Goal: Transaction & Acquisition: Obtain resource

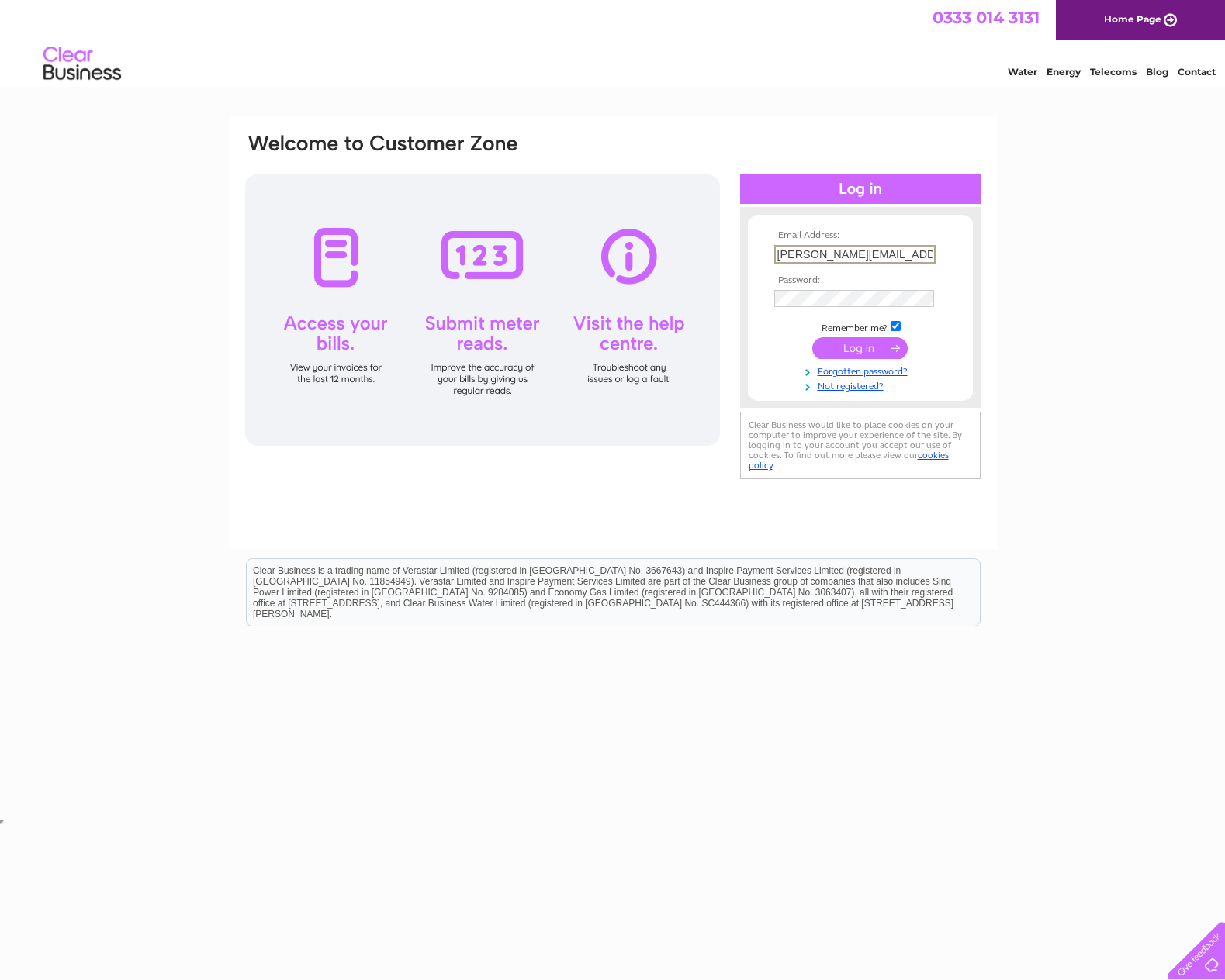
type input "steve.hayes@atlascopco.com"
click at [855, 346] on input "submit" at bounding box center [859, 348] width 95 height 21
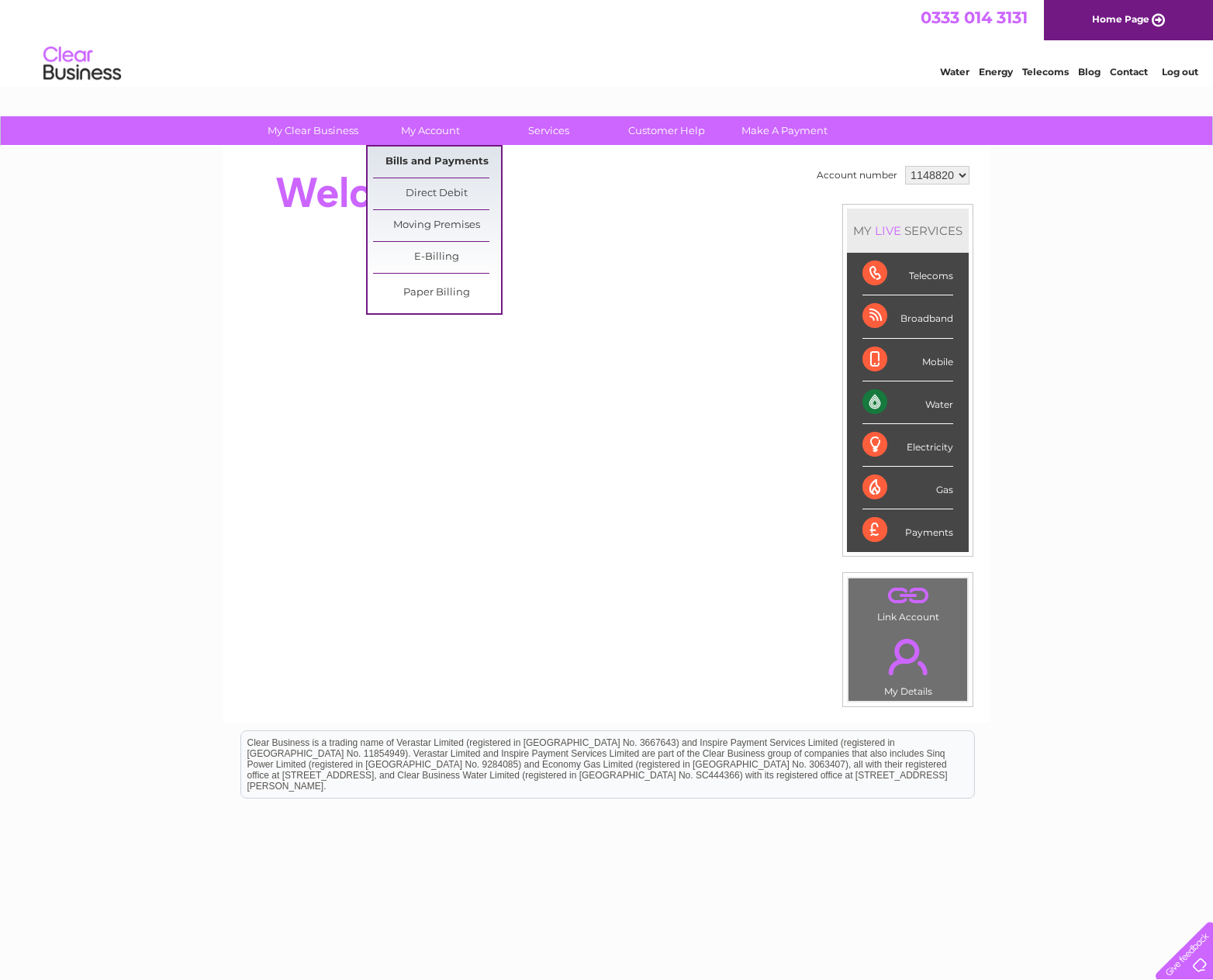
click at [420, 146] on ul "Bills and Payments Direct Debit Moving Premises E-Billing Paper Billing" at bounding box center [434, 229] width 136 height 170
click at [420, 151] on link "Bills and Payments" at bounding box center [437, 162] width 128 height 31
click at [420, 158] on link "Bills and Payments" at bounding box center [437, 162] width 128 height 31
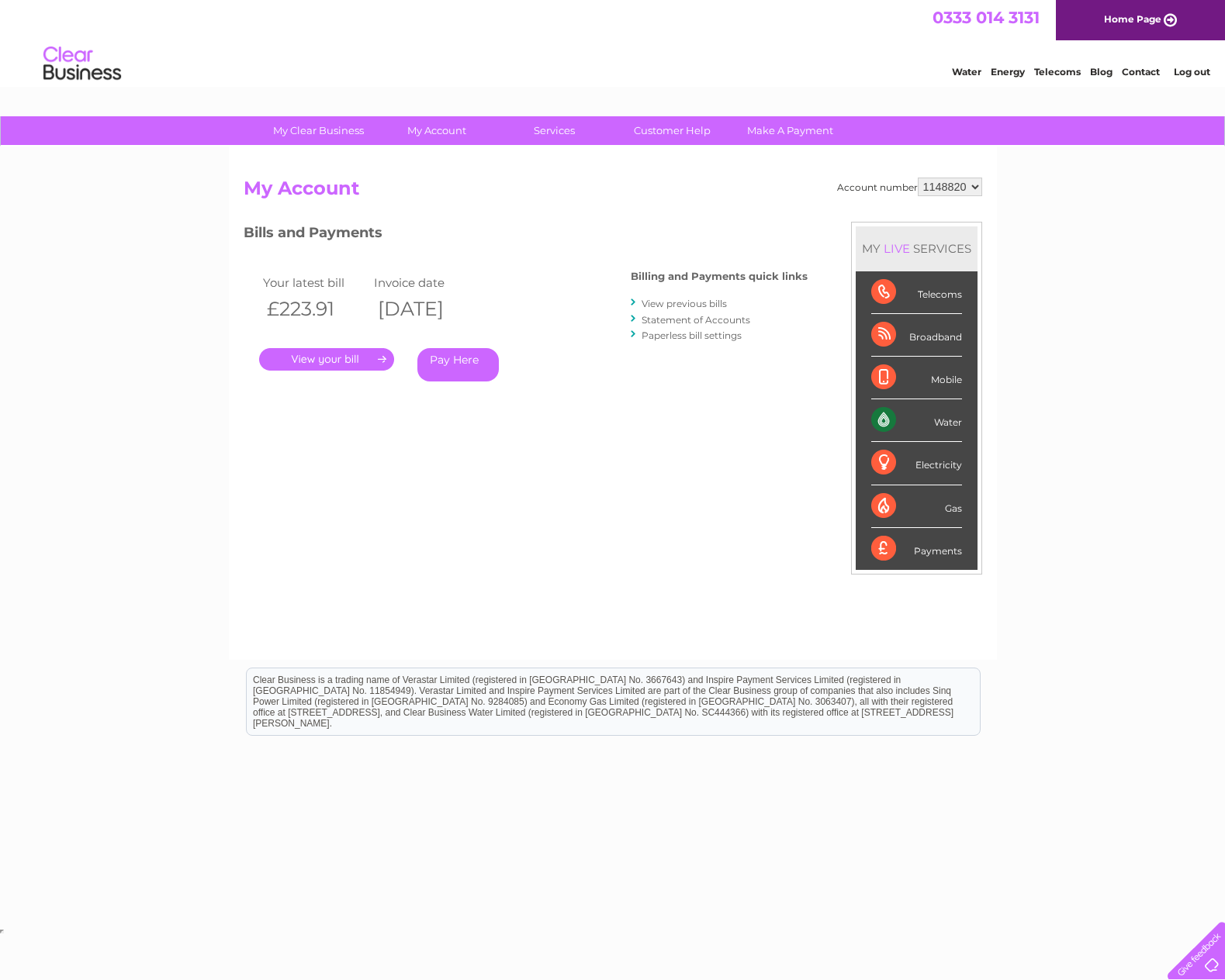
click at [349, 361] on link "." at bounding box center [326, 359] width 135 height 22
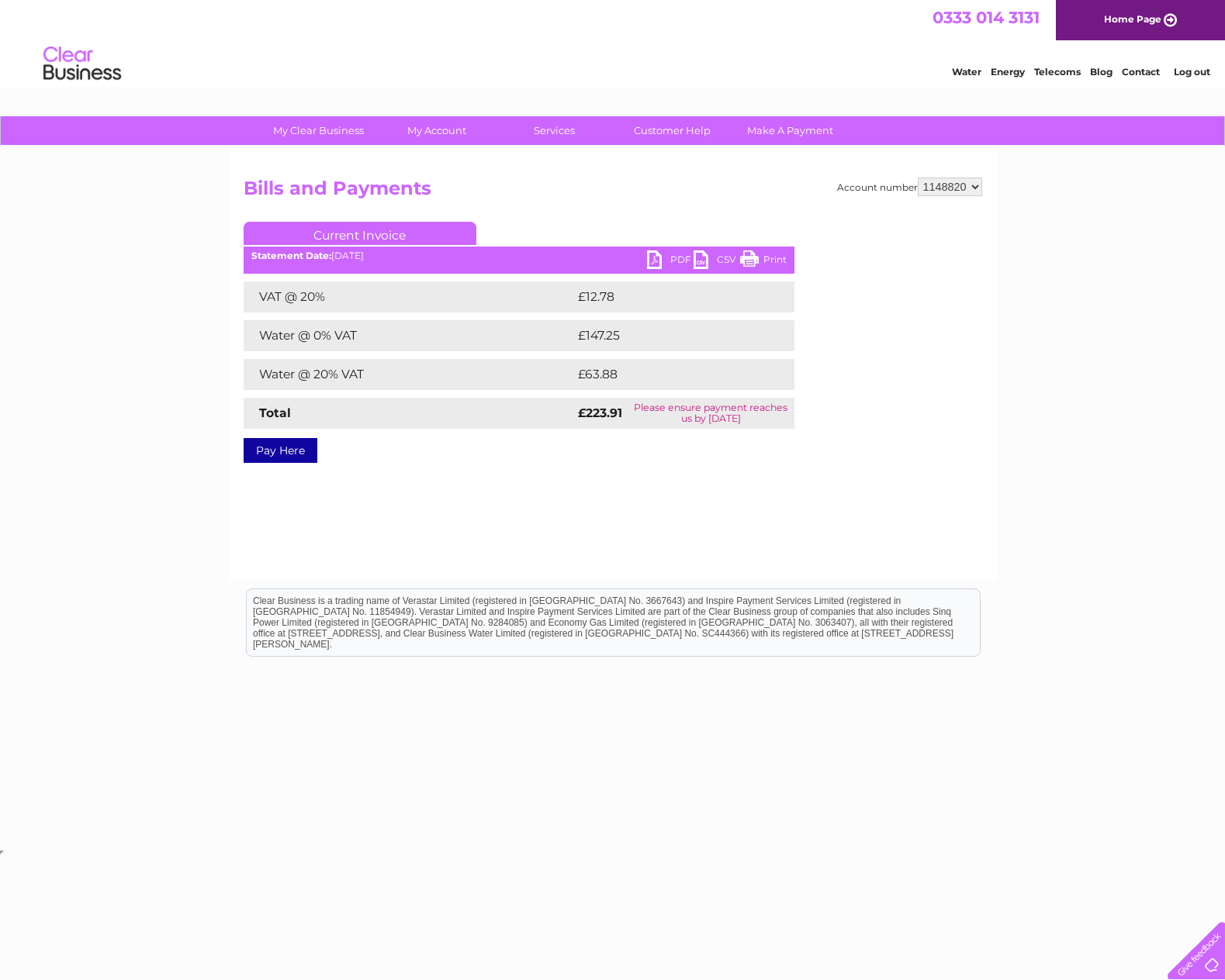
drag, startPoint x: 670, startPoint y: 407, endPoint x: 815, endPoint y: 416, distance: 145.3
click at [815, 416] on div "Account number 1148820 Bills and Payments Current Invoice PDF CSV Print Total" at bounding box center [613, 318] width 739 height 280
click at [755, 416] on td "Please ensure payment reaches us by 13 October 2025" at bounding box center [711, 413] width 167 height 31
click at [658, 257] on link "PDF" at bounding box center [670, 262] width 47 height 22
